Goal: Transaction & Acquisition: Purchase product/service

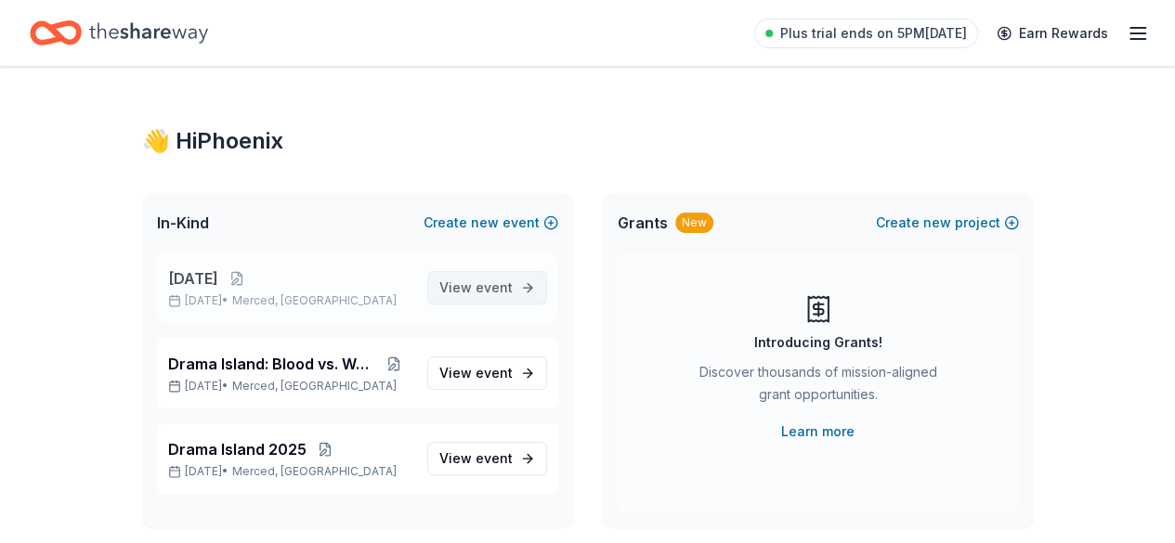
click at [504, 283] on span "event" at bounding box center [494, 288] width 37 height 16
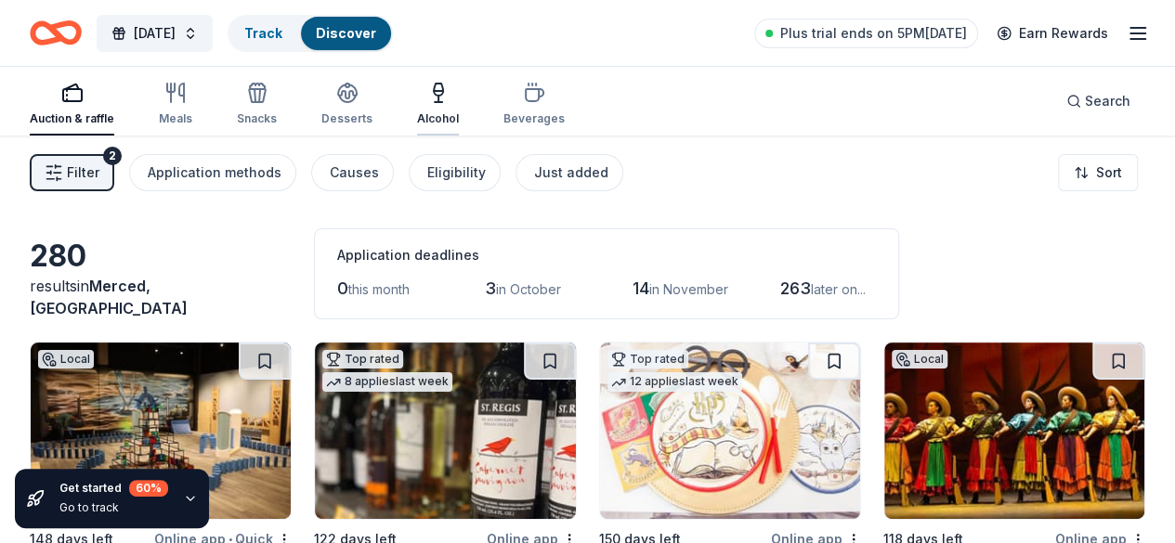
click at [446, 112] on div "Alcohol" at bounding box center [438, 118] width 42 height 15
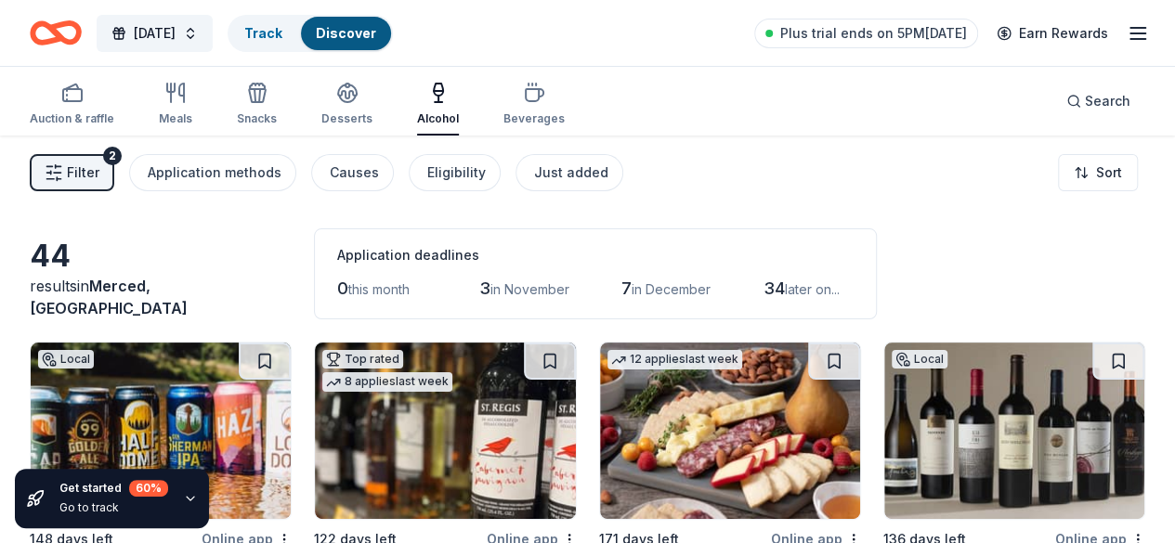
click at [99, 168] on span "Filter" at bounding box center [83, 173] width 33 height 22
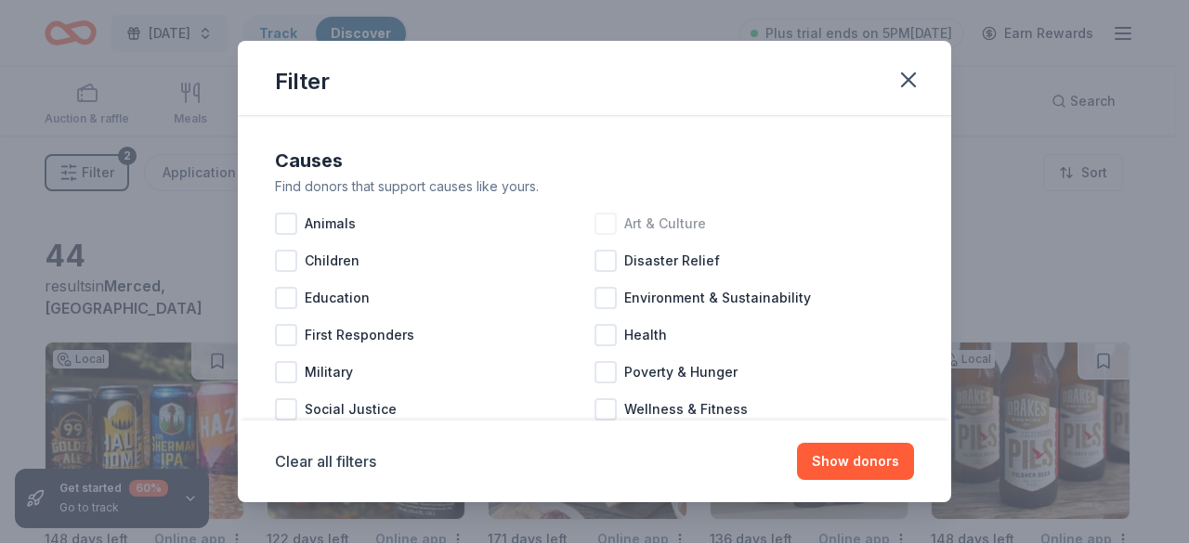
click at [600, 221] on div at bounding box center [606, 224] width 22 height 22
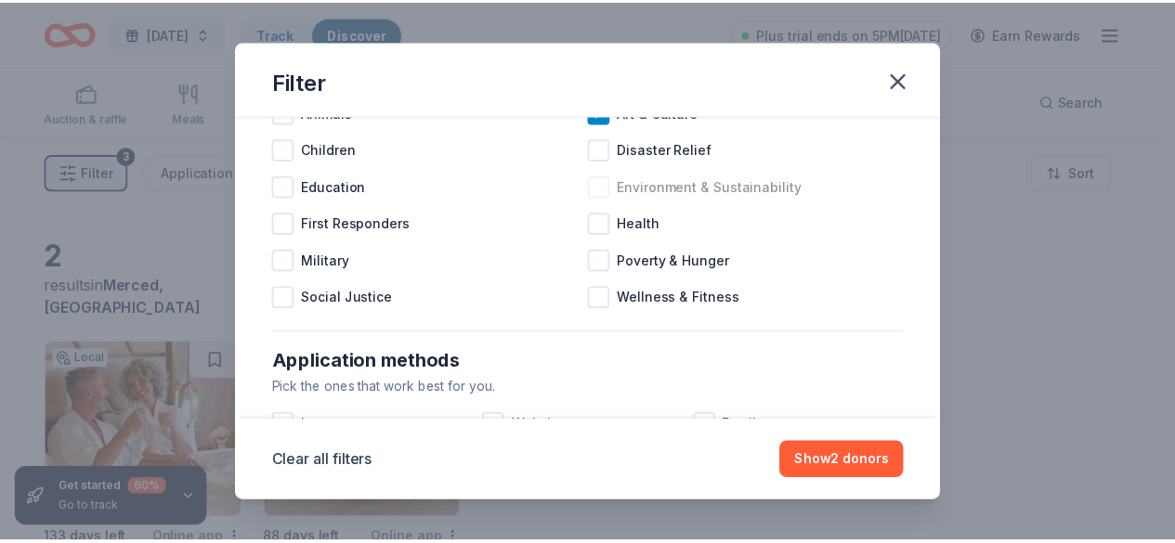
scroll to position [113, 0]
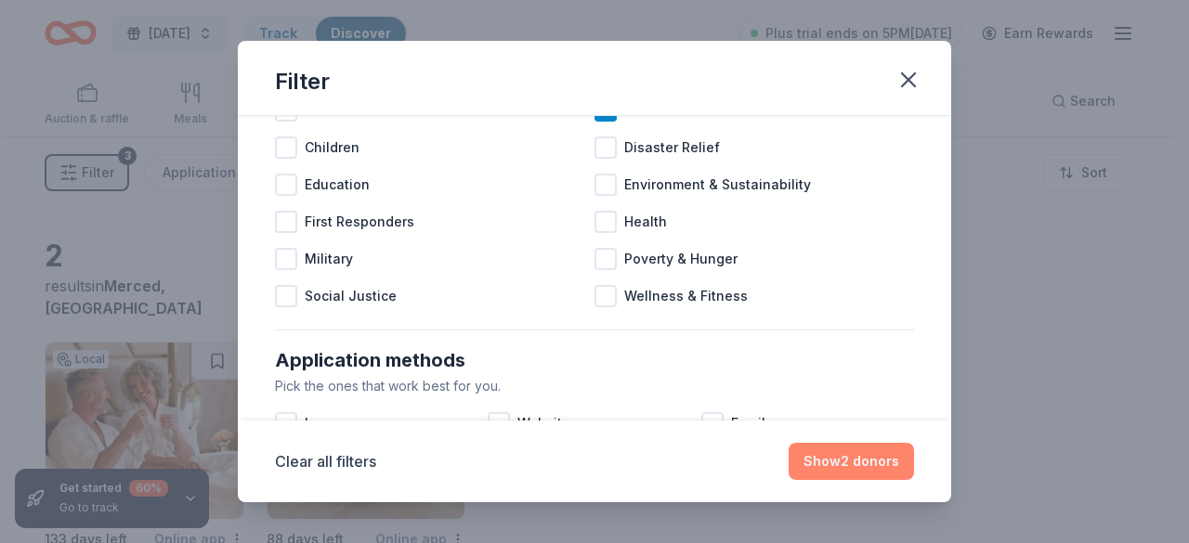
click at [834, 448] on button "Show 2 donors" at bounding box center [851, 461] width 125 height 37
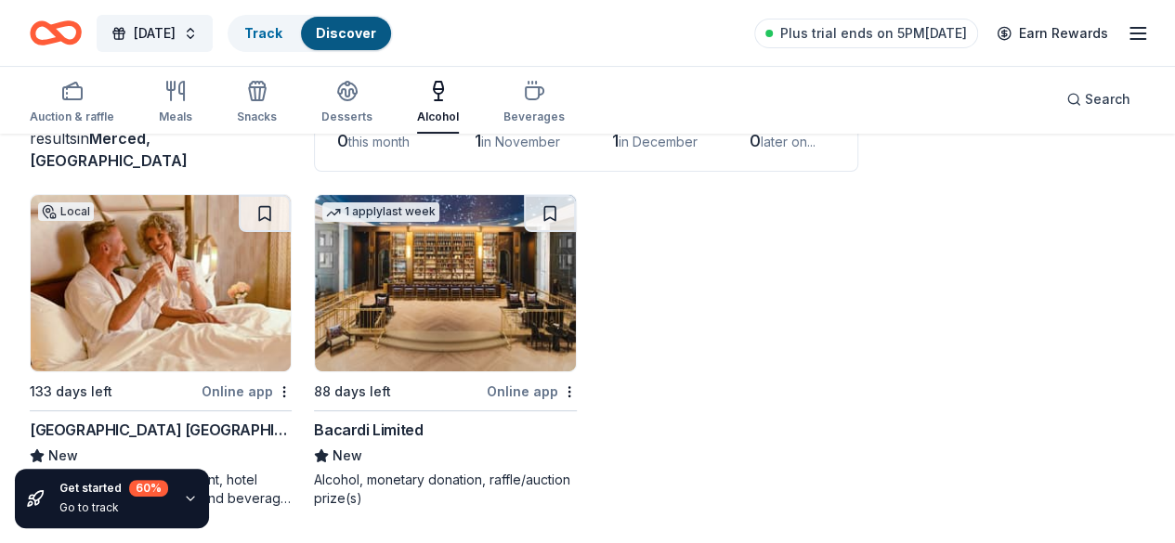
scroll to position [0, 0]
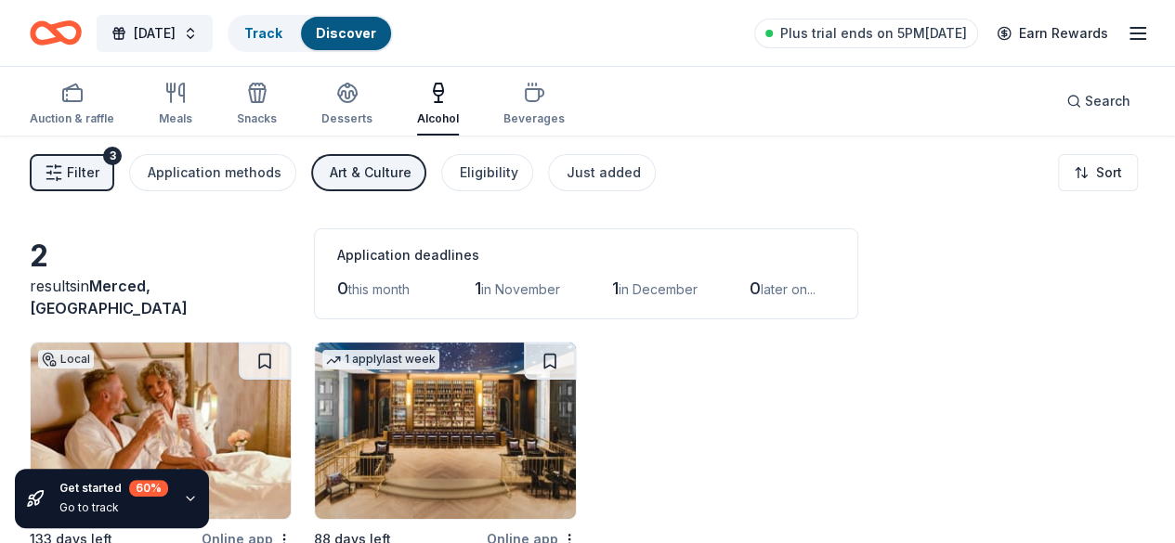
click at [92, 161] on button "Filter 3" at bounding box center [72, 172] width 85 height 37
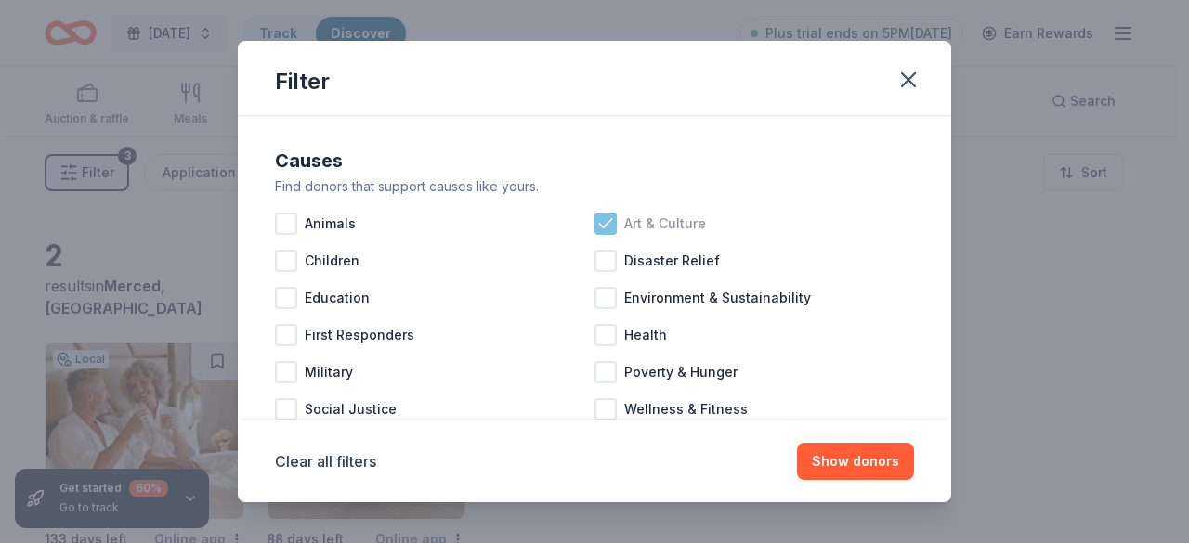
click at [596, 220] on icon at bounding box center [605, 224] width 19 height 19
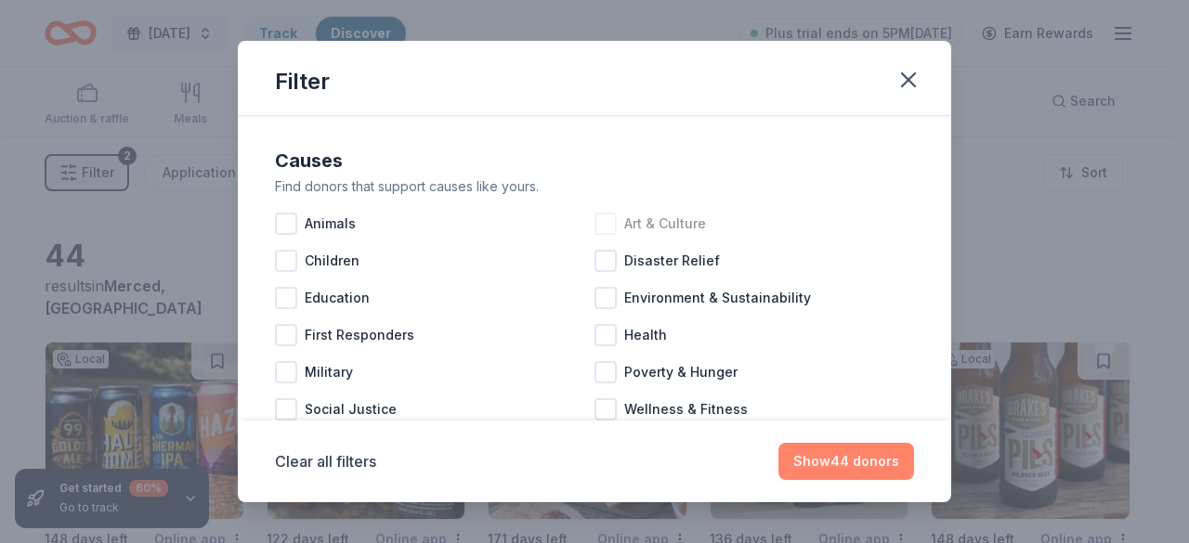
click at [819, 461] on button "Show 44 donors" at bounding box center [847, 461] width 136 height 37
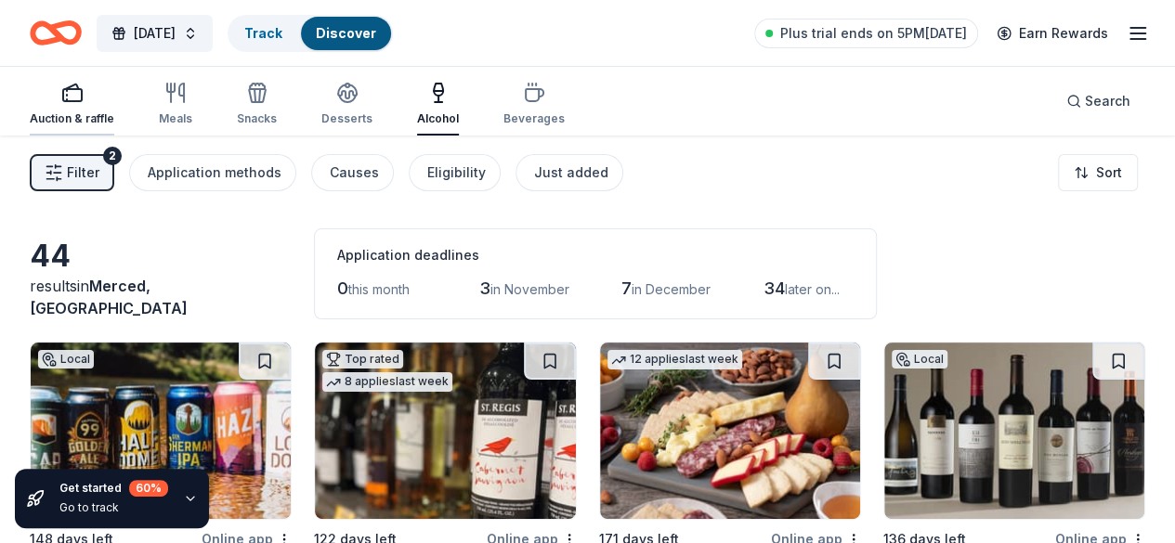
click at [82, 100] on rect "button" at bounding box center [72, 95] width 19 height 12
